Goal: Task Accomplishment & Management: Use online tool/utility

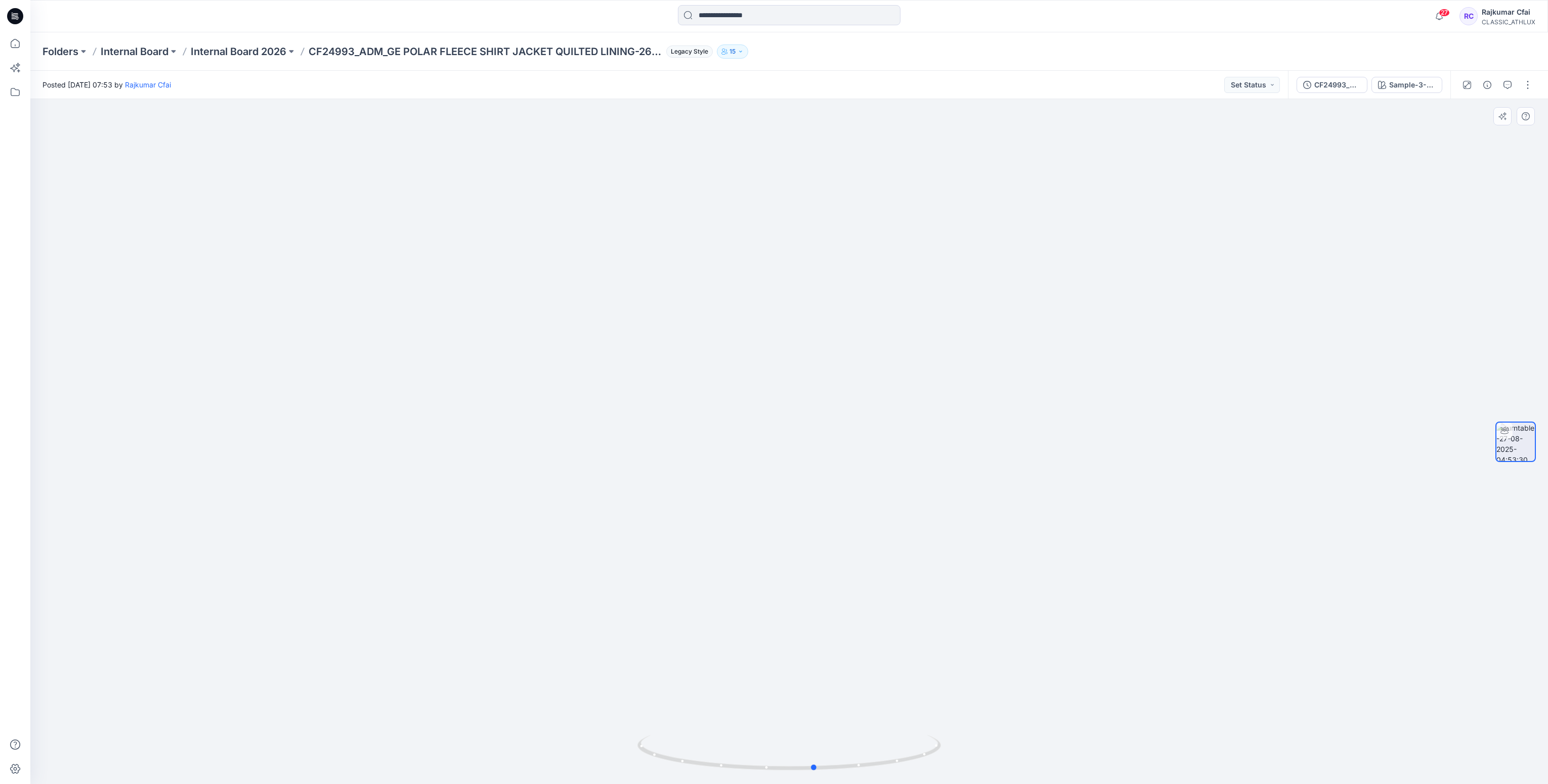
drag, startPoint x: 919, startPoint y: 761, endPoint x: 947, endPoint y: 662, distance: 102.9
click at [944, 706] on div at bounding box center [789, 442] width 1517 height 685
drag, startPoint x: 1272, startPoint y: 86, endPoint x: 1268, endPoint y: 93, distance: 8.1
click at [1271, 87] on button "Set Status" at bounding box center [1252, 85] width 56 height 16
click at [1227, 201] on p "Designer Need To Review" at bounding box center [1237, 198] width 56 height 13
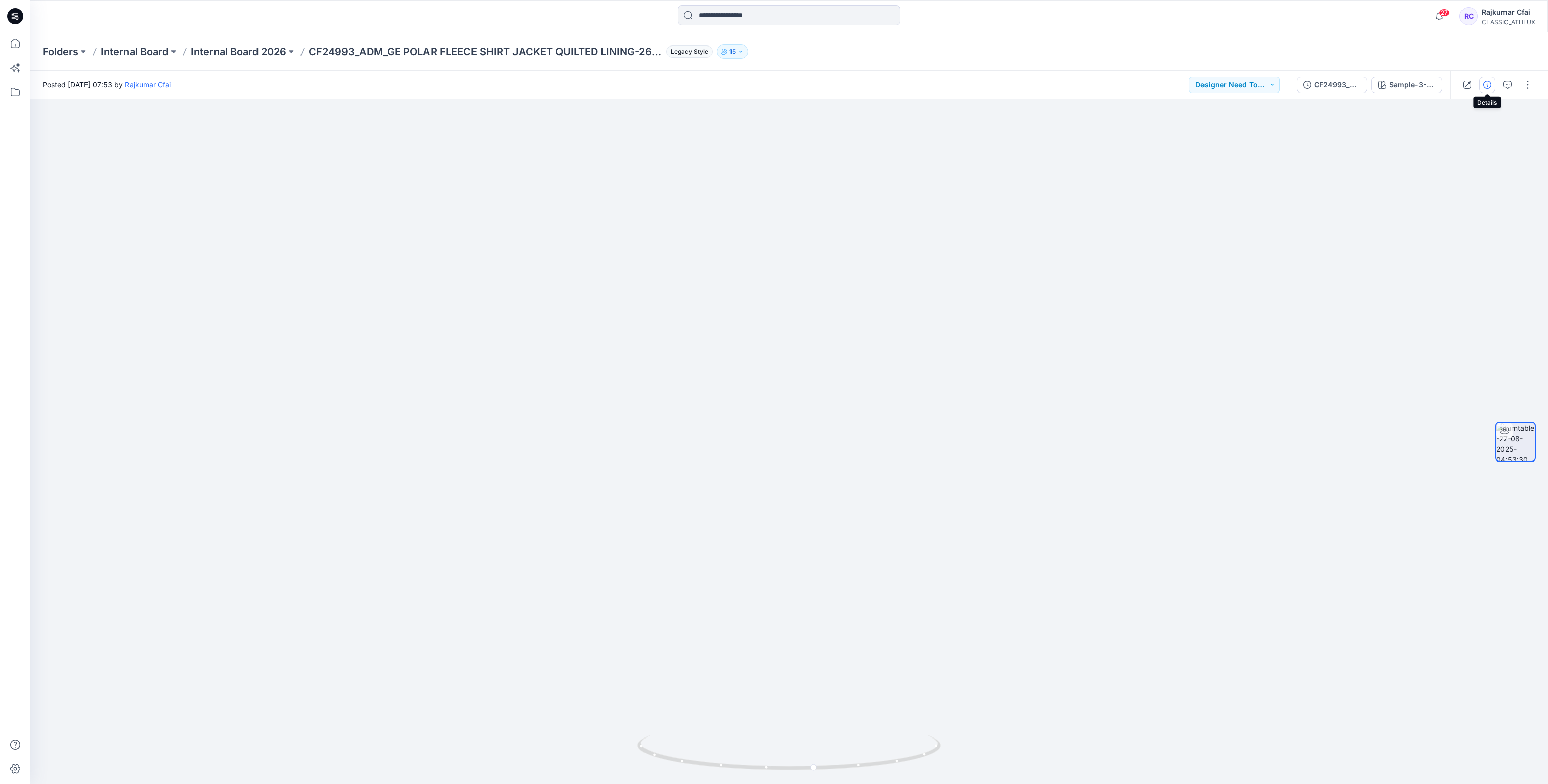
click at [1483, 82] on icon "button" at bounding box center [1487, 85] width 8 height 8
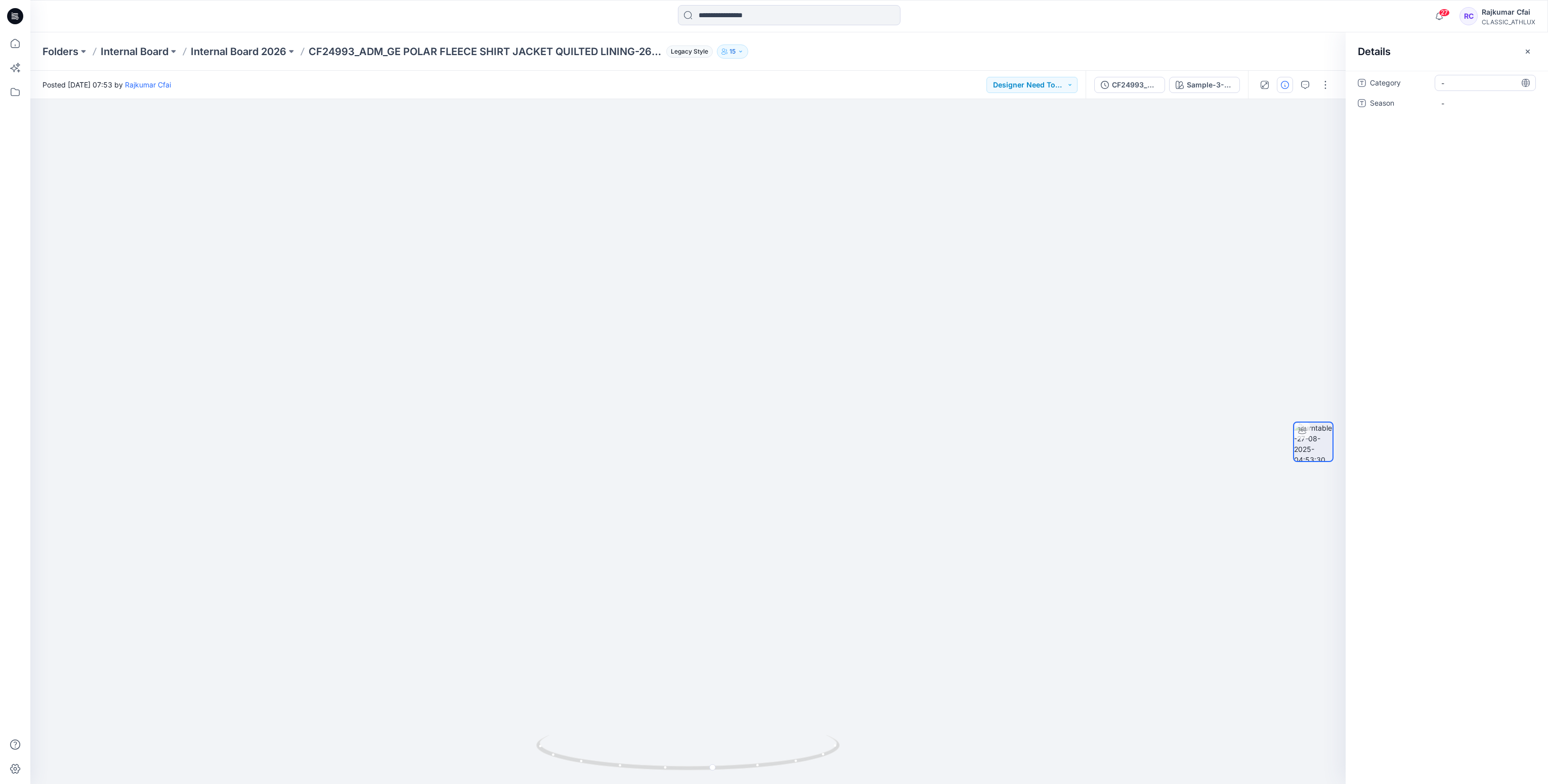
click at [1456, 88] on span "-" at bounding box center [1485, 83] width 88 height 11
type textarea "*"
type textarea "**********"
drag, startPoint x: 761, startPoint y: 767, endPoint x: 739, endPoint y: 707, distance: 63.9
click at [642, 774] on div at bounding box center [687, 759] width 303 height 51
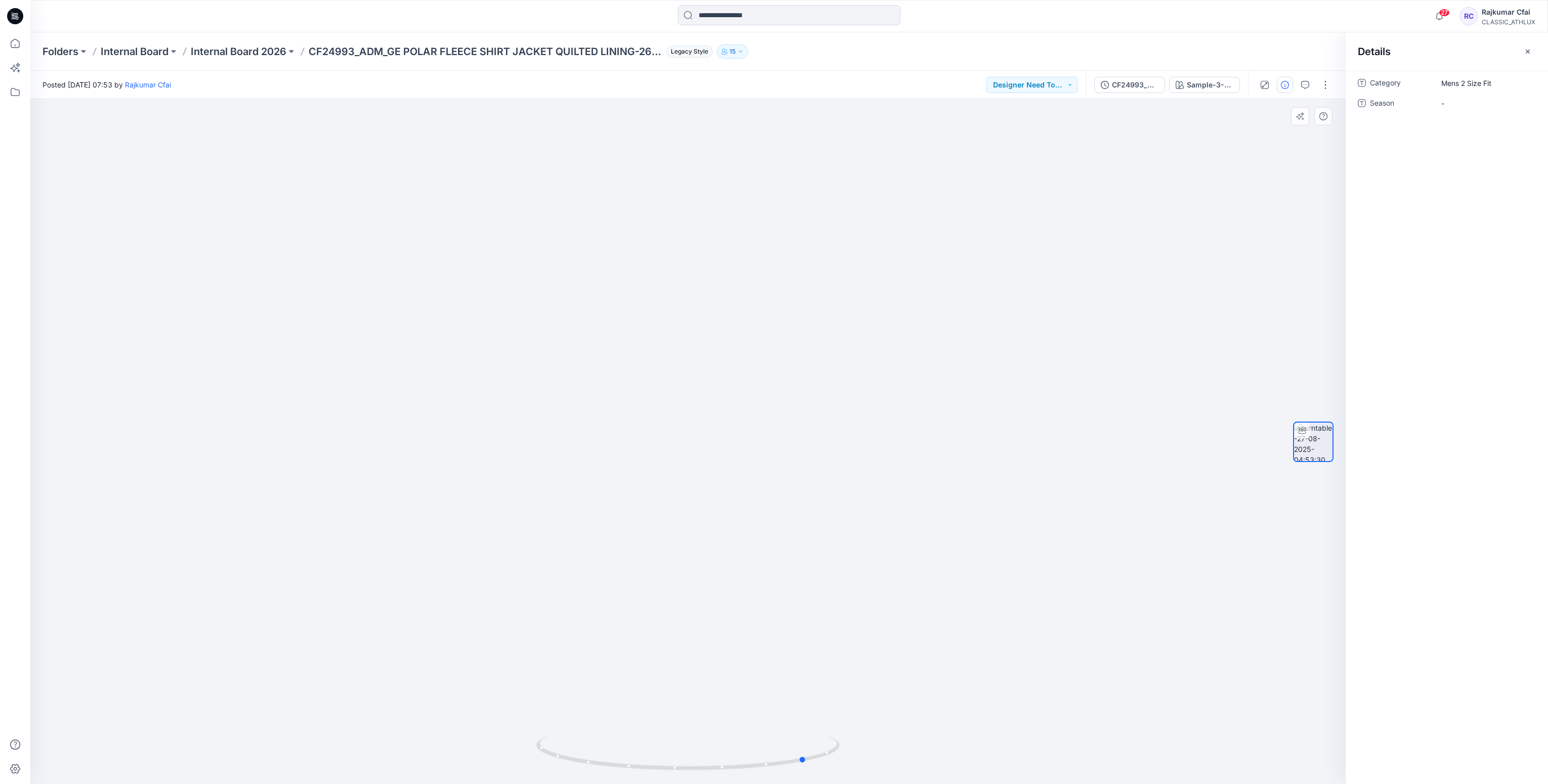
drag, startPoint x: 732, startPoint y: 753, endPoint x: 735, endPoint y: 613, distance: 140.0
click at [691, 748] on icon at bounding box center [689, 754] width 306 height 38
drag, startPoint x: 732, startPoint y: 767, endPoint x: 884, endPoint y: 646, distance: 194.3
click at [924, 725] on div at bounding box center [688, 442] width 1315 height 685
click at [1495, 81] on span "Mens 2 Size Fit" at bounding box center [1485, 83] width 88 height 11
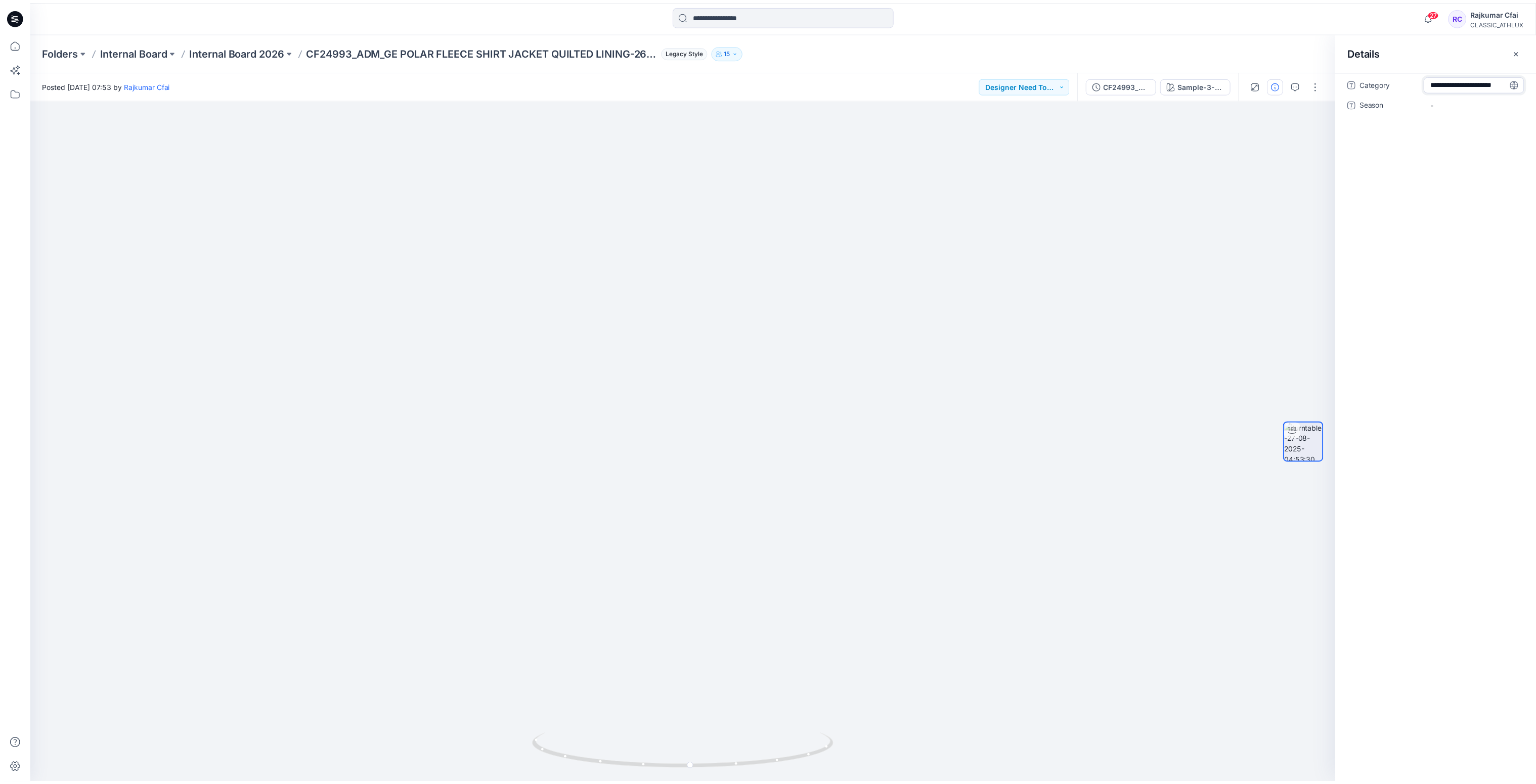
scroll to position [7, 0]
type textarea "**********"
click at [1457, 102] on div "-" at bounding box center [1484, 109] width 101 height 16
type textarea "*****"
drag, startPoint x: 1000, startPoint y: 171, endPoint x: 677, endPoint y: 143, distance: 324.2
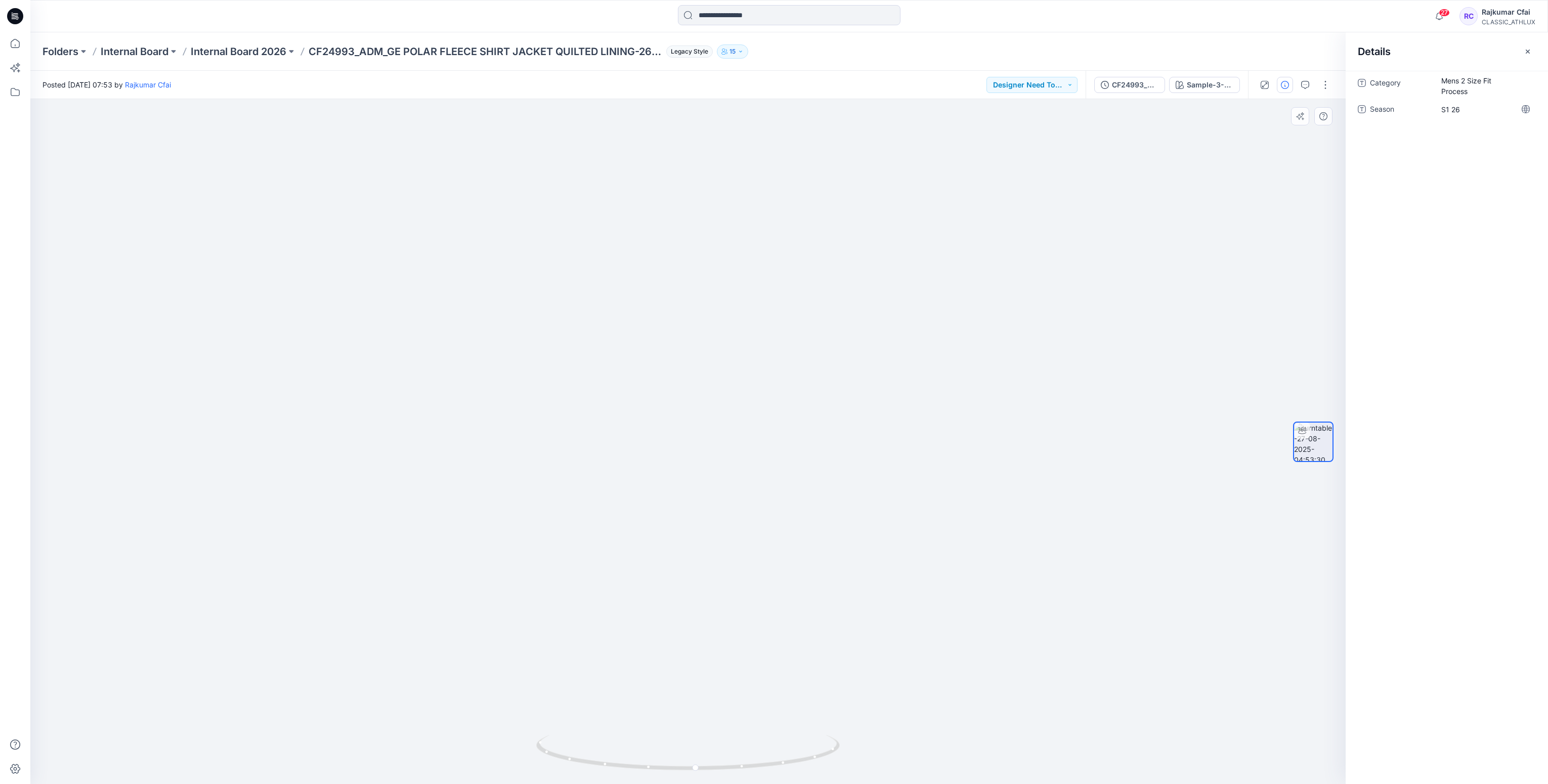
click at [997, 172] on img at bounding box center [688, 367] width 986 height 836
click at [22, 12] on icon at bounding box center [15, 16] width 16 height 32
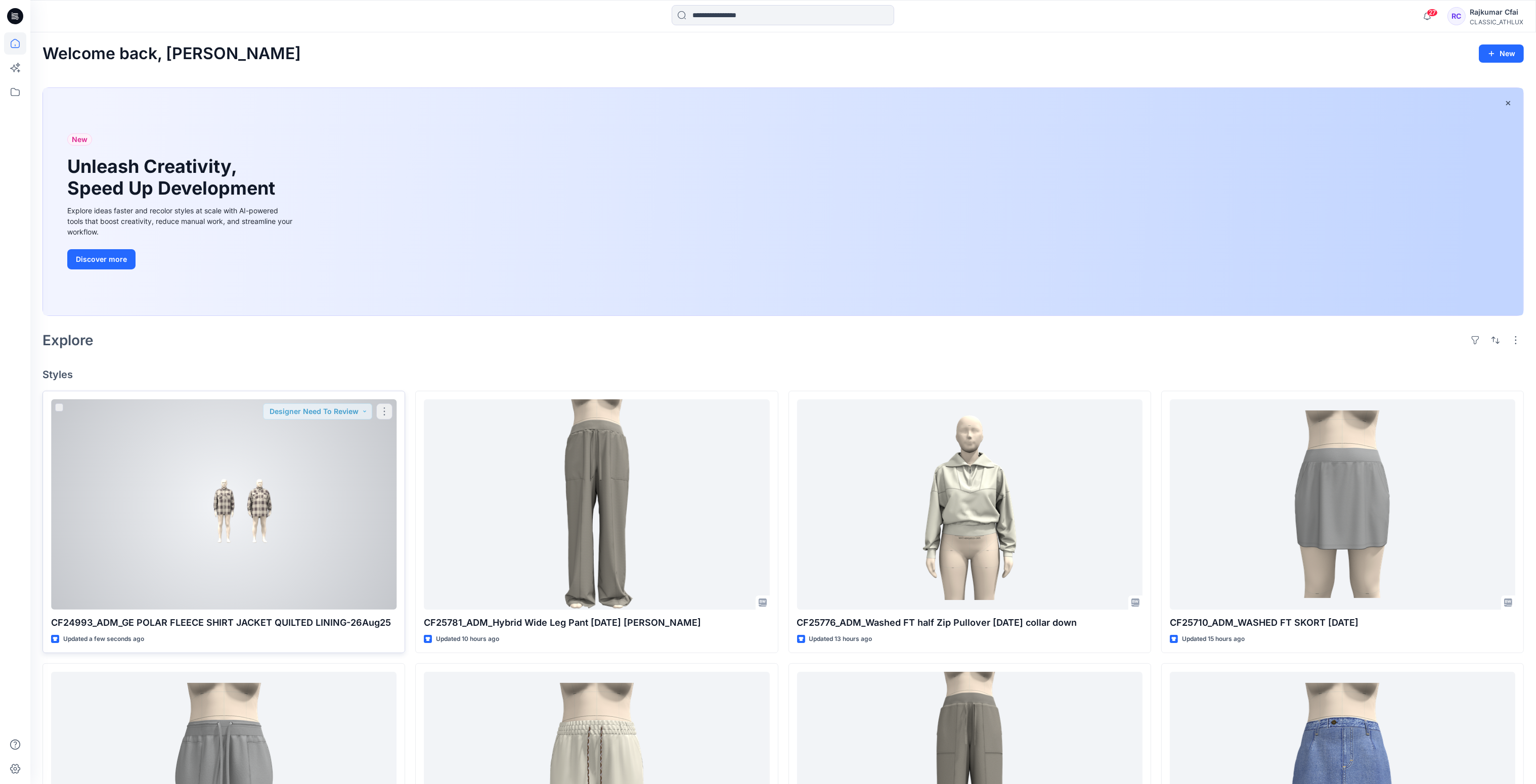
drag, startPoint x: 313, startPoint y: 508, endPoint x: 316, endPoint y: 489, distance: 19.2
click at [312, 508] on div at bounding box center [223, 504] width 345 height 211
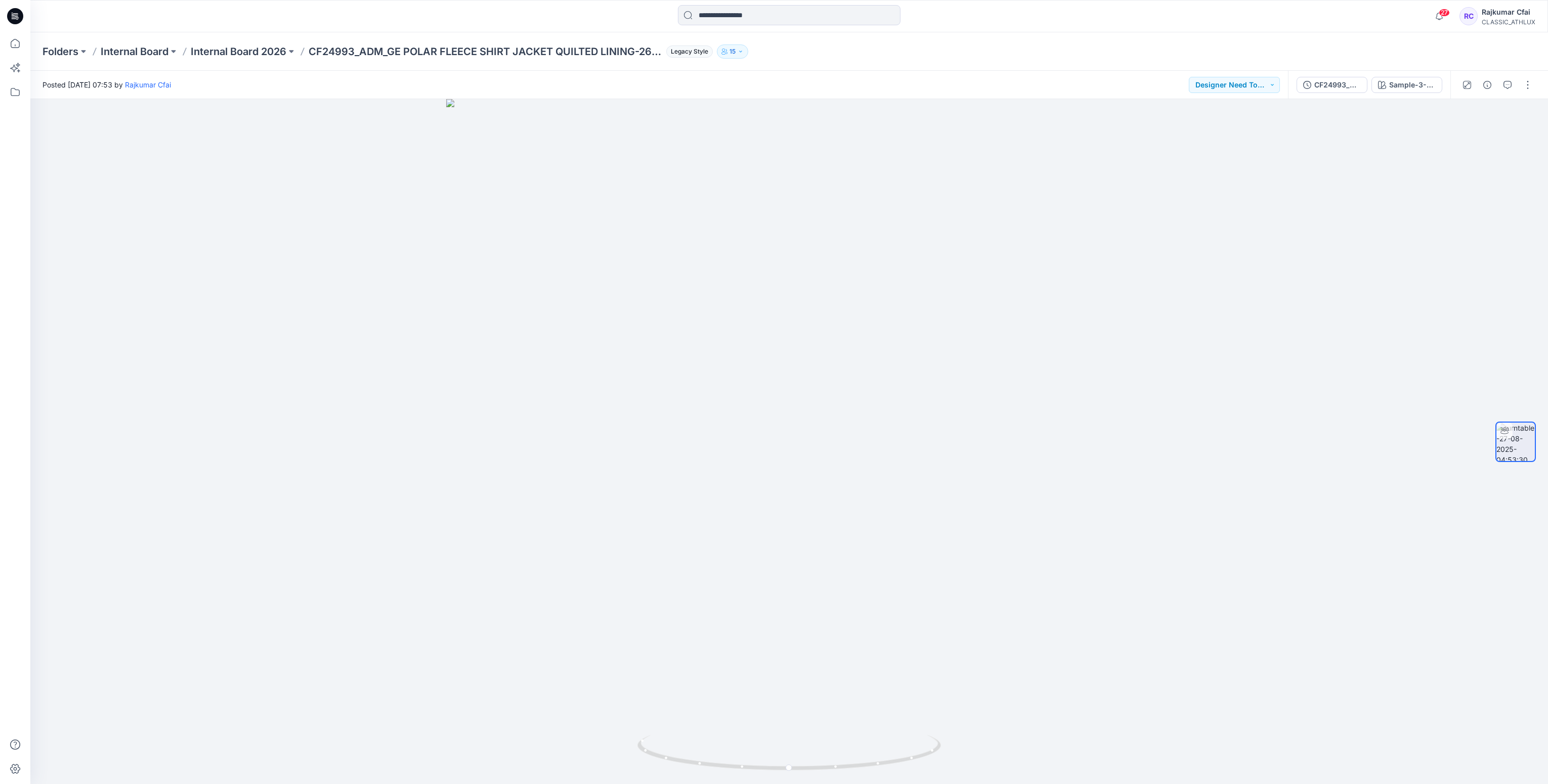
click at [16, 15] on icon at bounding box center [15, 16] width 16 height 16
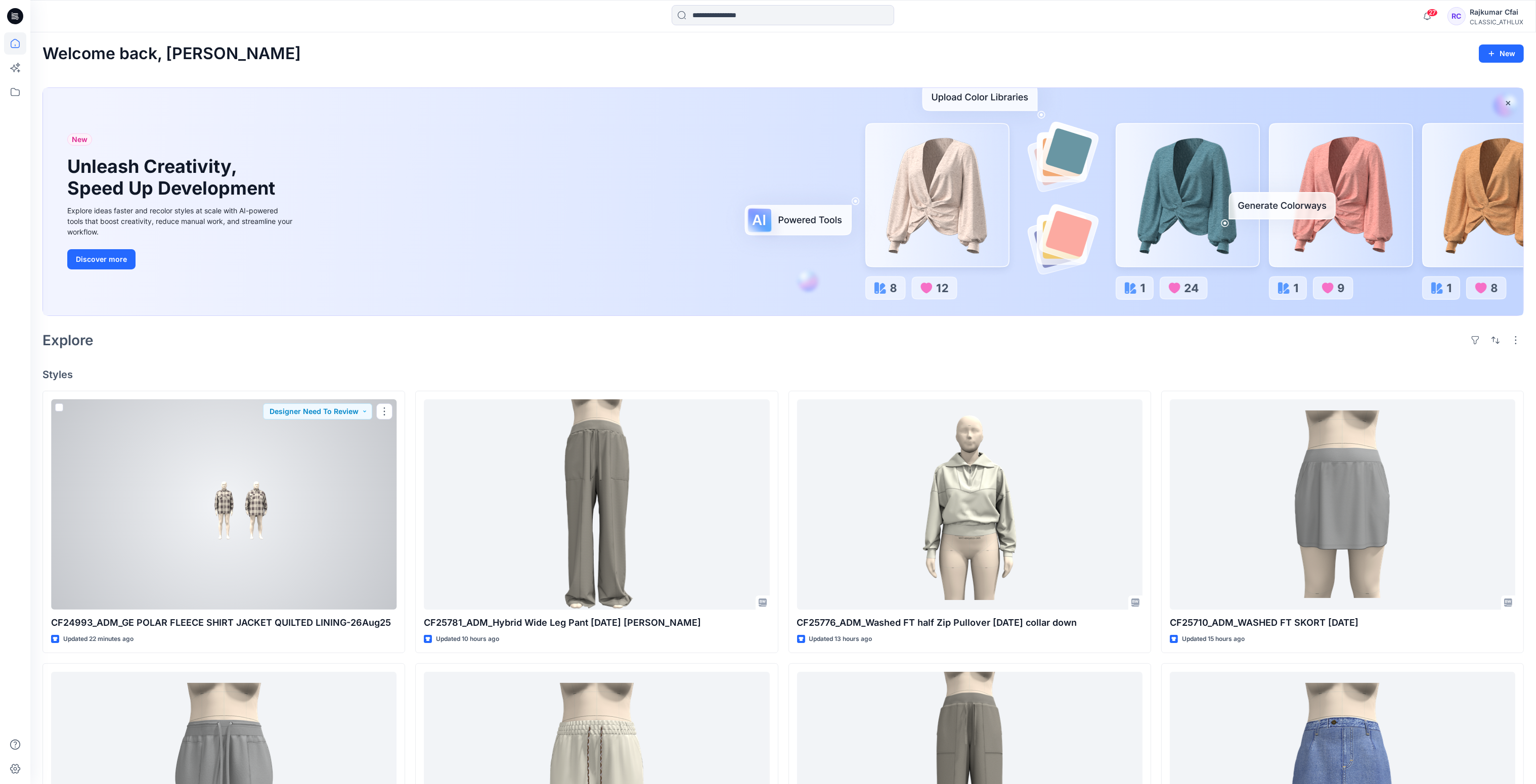
click at [284, 536] on div at bounding box center [223, 504] width 345 height 211
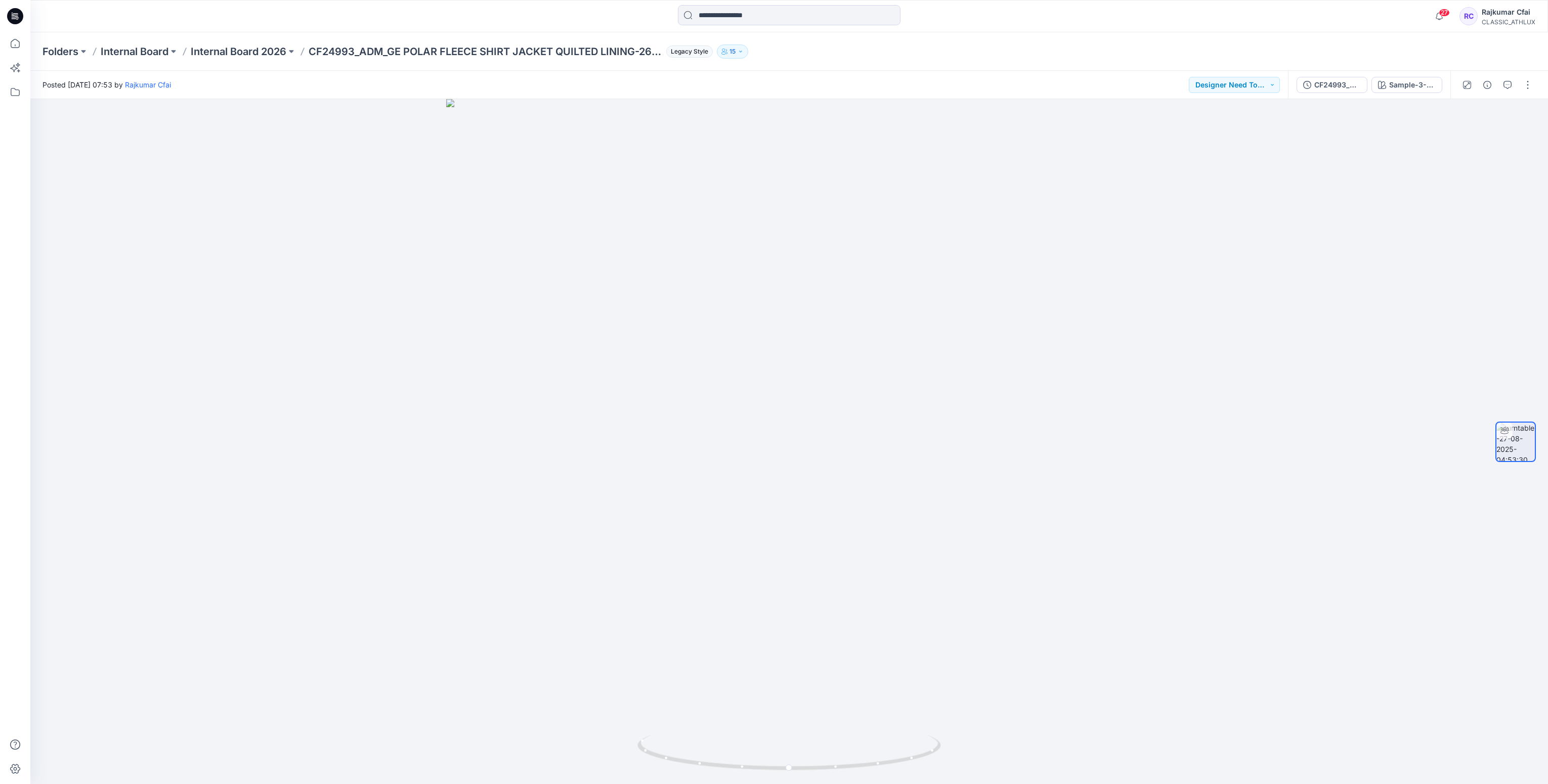
click at [16, 18] on icon at bounding box center [16, 18] width 4 height 1
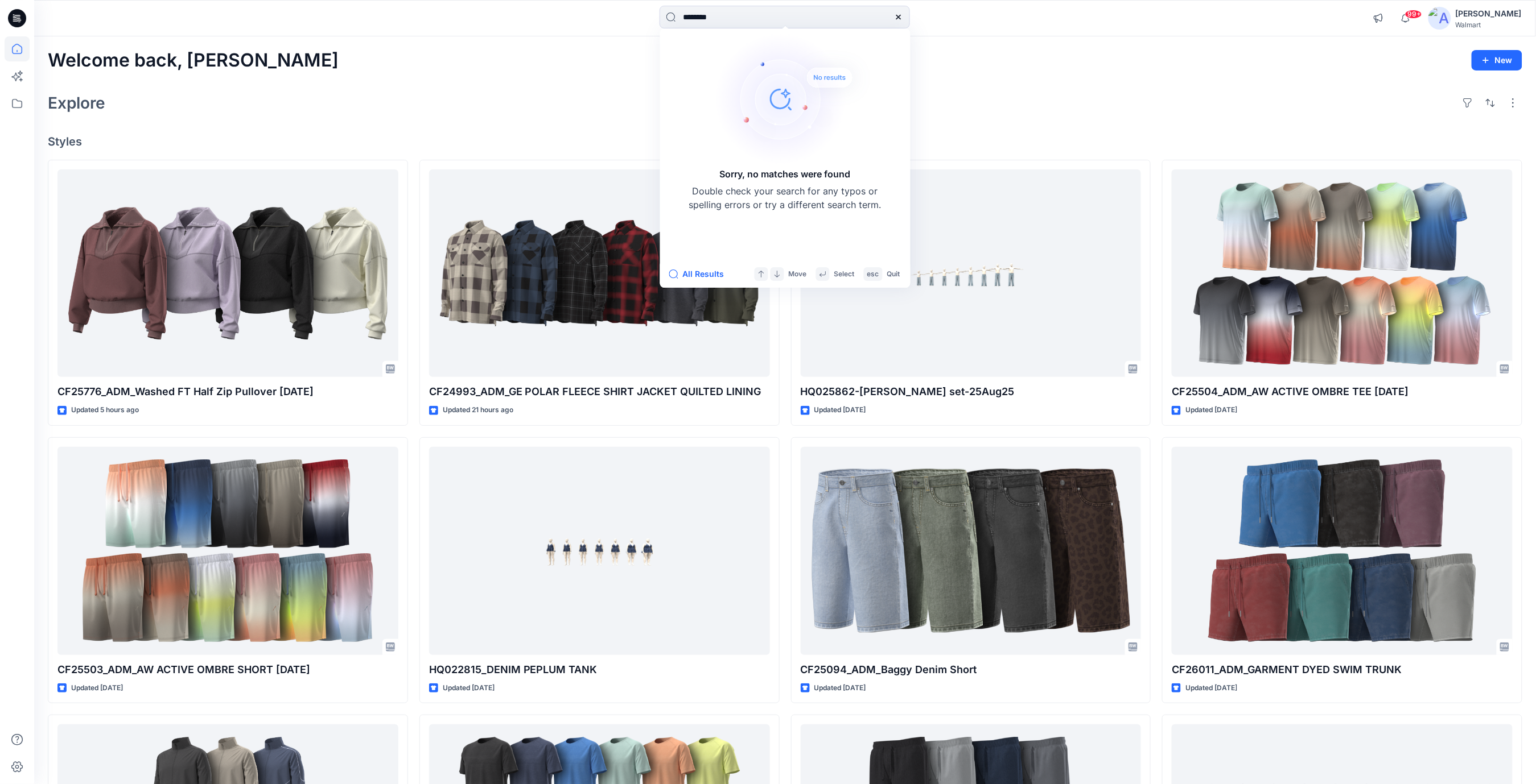
click at [733, 18] on input "********" at bounding box center [784, 17] width 250 height 23
click at [708, 17] on input "********" at bounding box center [784, 17] width 250 height 23
type input "****"
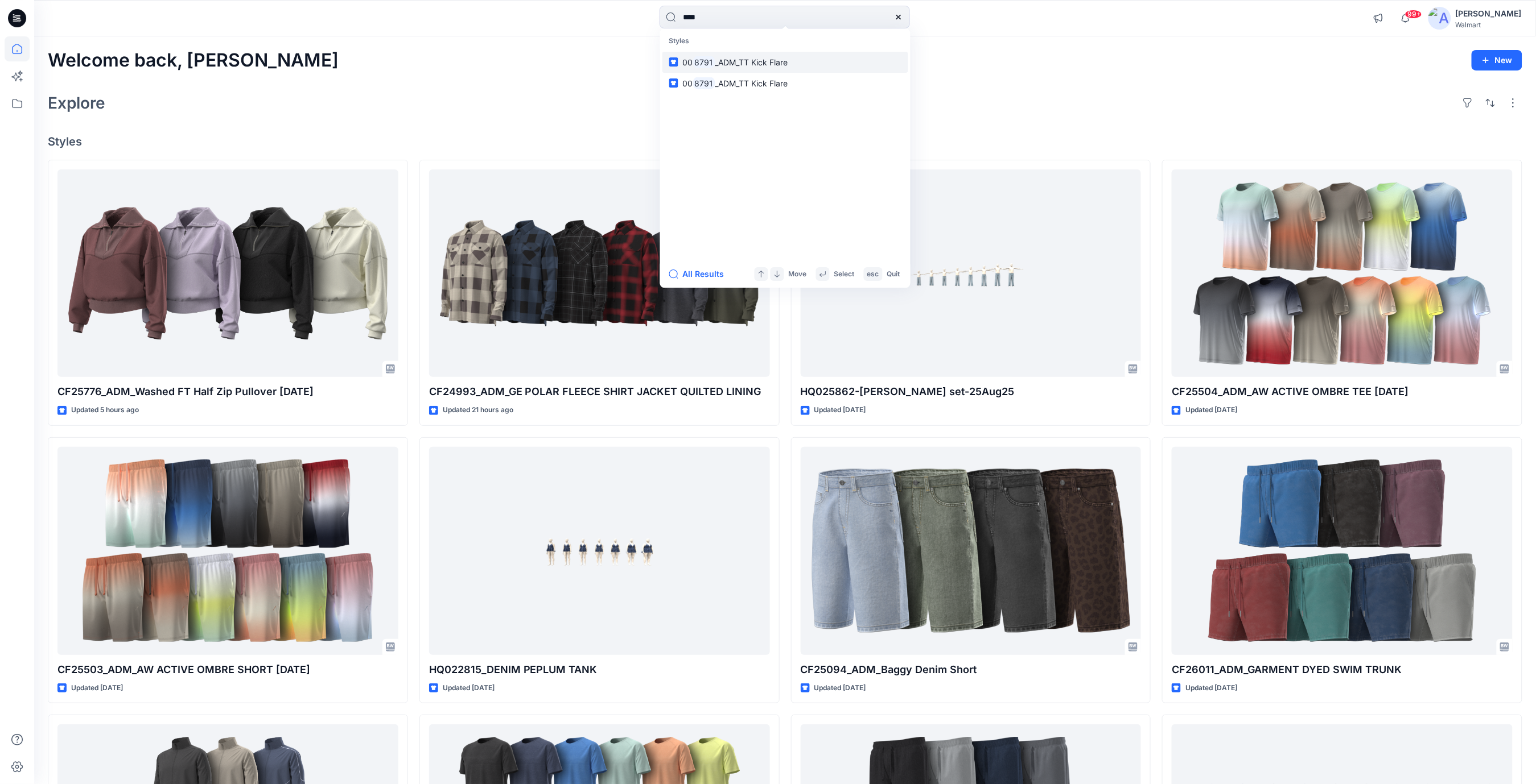
click at [808, 63] on link "00 8791 _ADM_TT Kick Flare" at bounding box center [785, 63] width 246 height 21
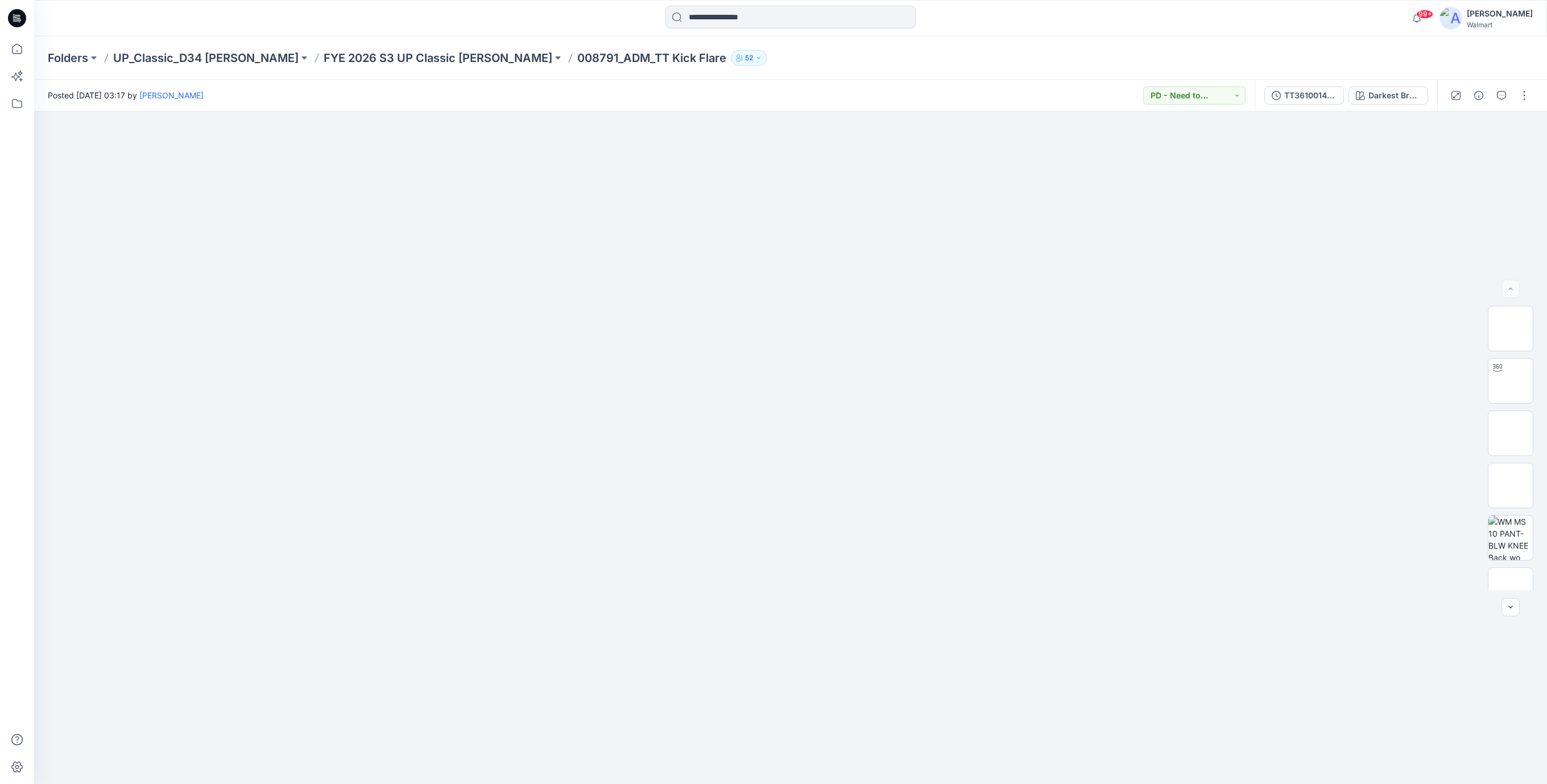
click at [11, 23] on icon at bounding box center [17, 18] width 19 height 18
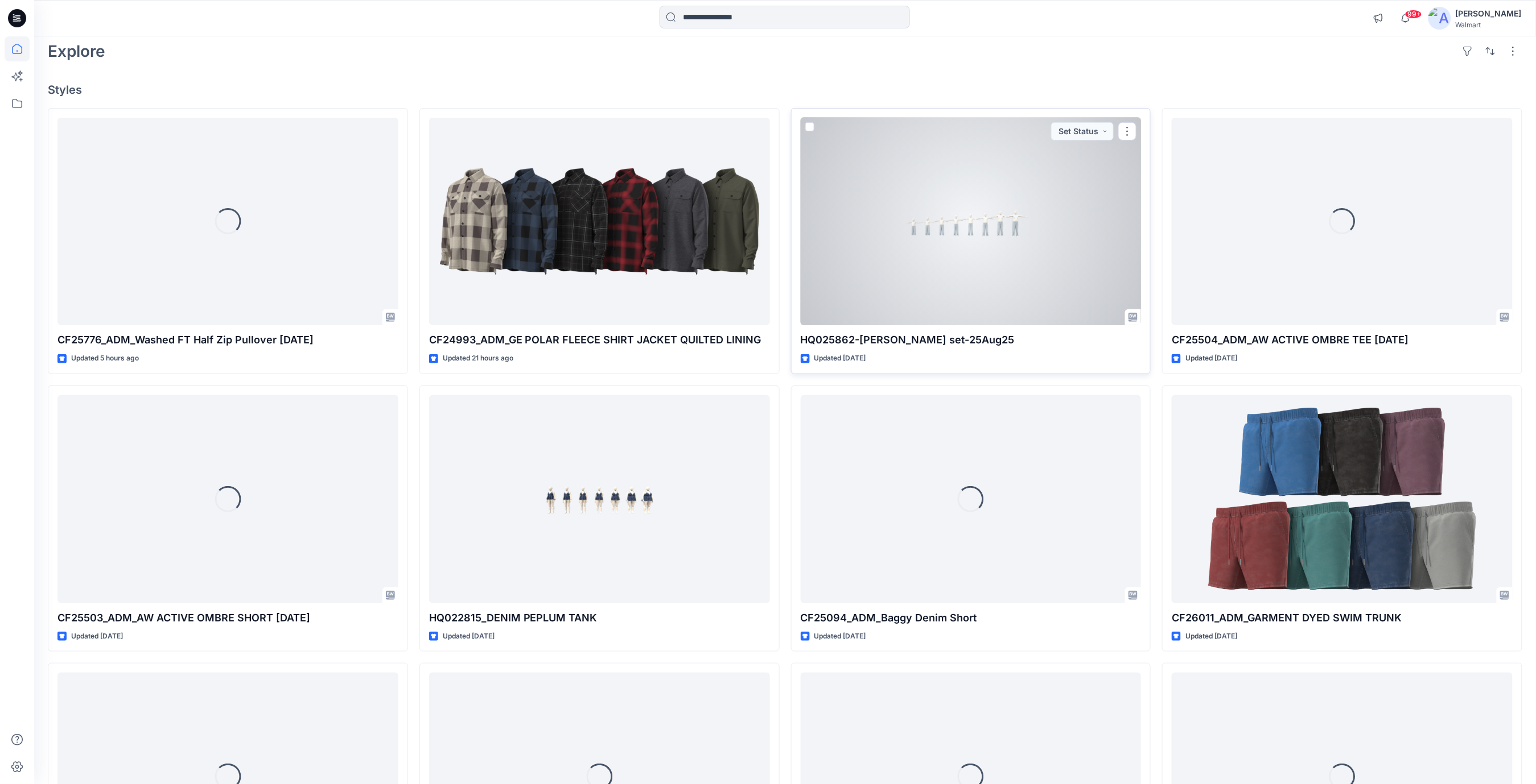
scroll to position [251, 0]
